Goal: Submit feedback/report problem: Submit feedback/report problem

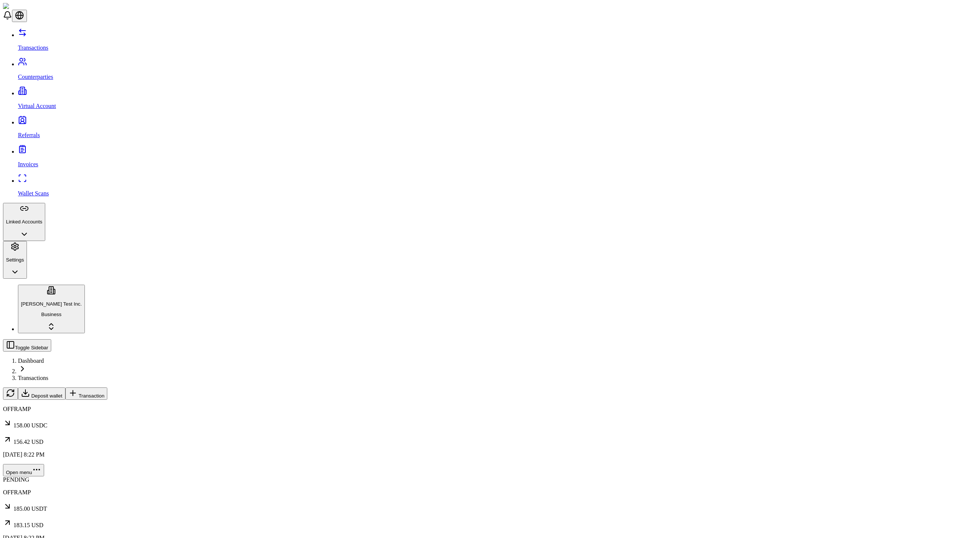
click at [104, 393] on span "Transaction" at bounding box center [91, 396] width 26 height 6
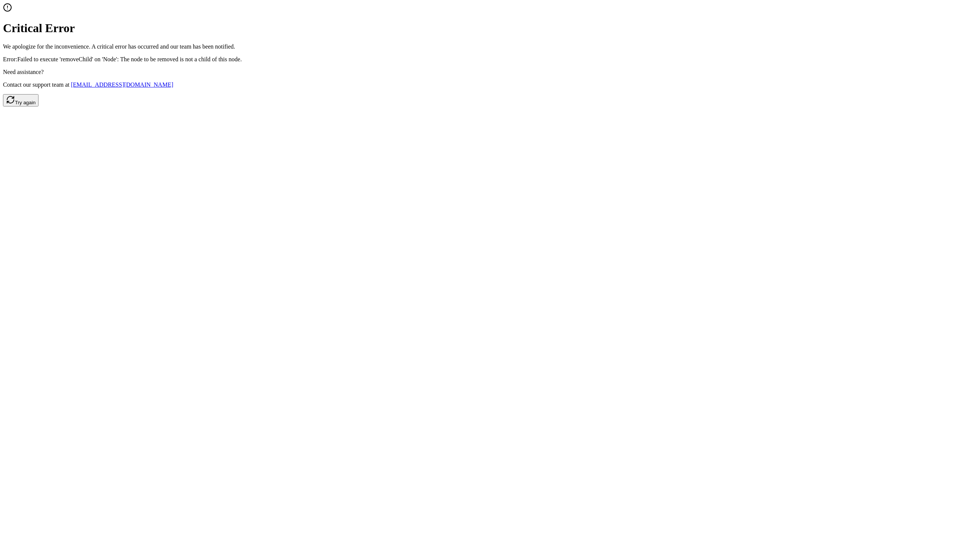
click at [38, 106] on button "Try again" at bounding box center [20, 100] width 35 height 12
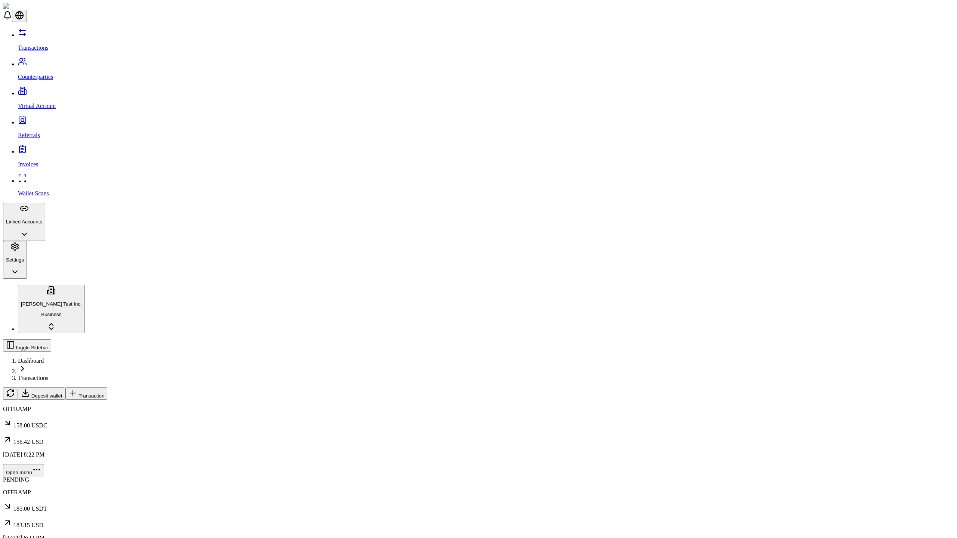
click at [104, 393] on span "Transaction" at bounding box center [91, 396] width 26 height 6
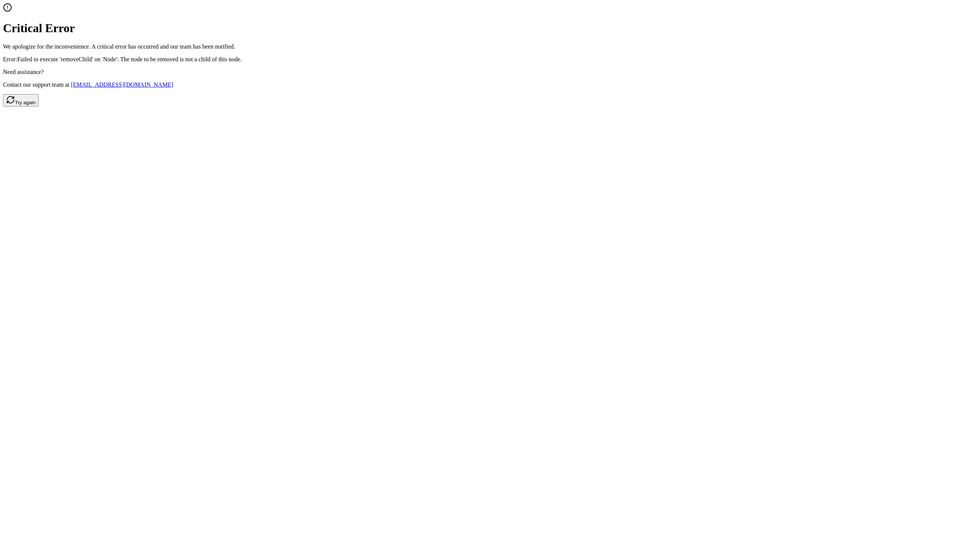
click at [38, 106] on button "Try again" at bounding box center [20, 100] width 35 height 12
click button "Try again" at bounding box center [20, 100] width 35 height 12
click at [71, 81] on link "[EMAIL_ADDRESS][DOMAIN_NAME]" at bounding box center [122, 84] width 102 height 6
click button "Try again" at bounding box center [20, 100] width 35 height 12
